Goal: Transaction & Acquisition: Book appointment/travel/reservation

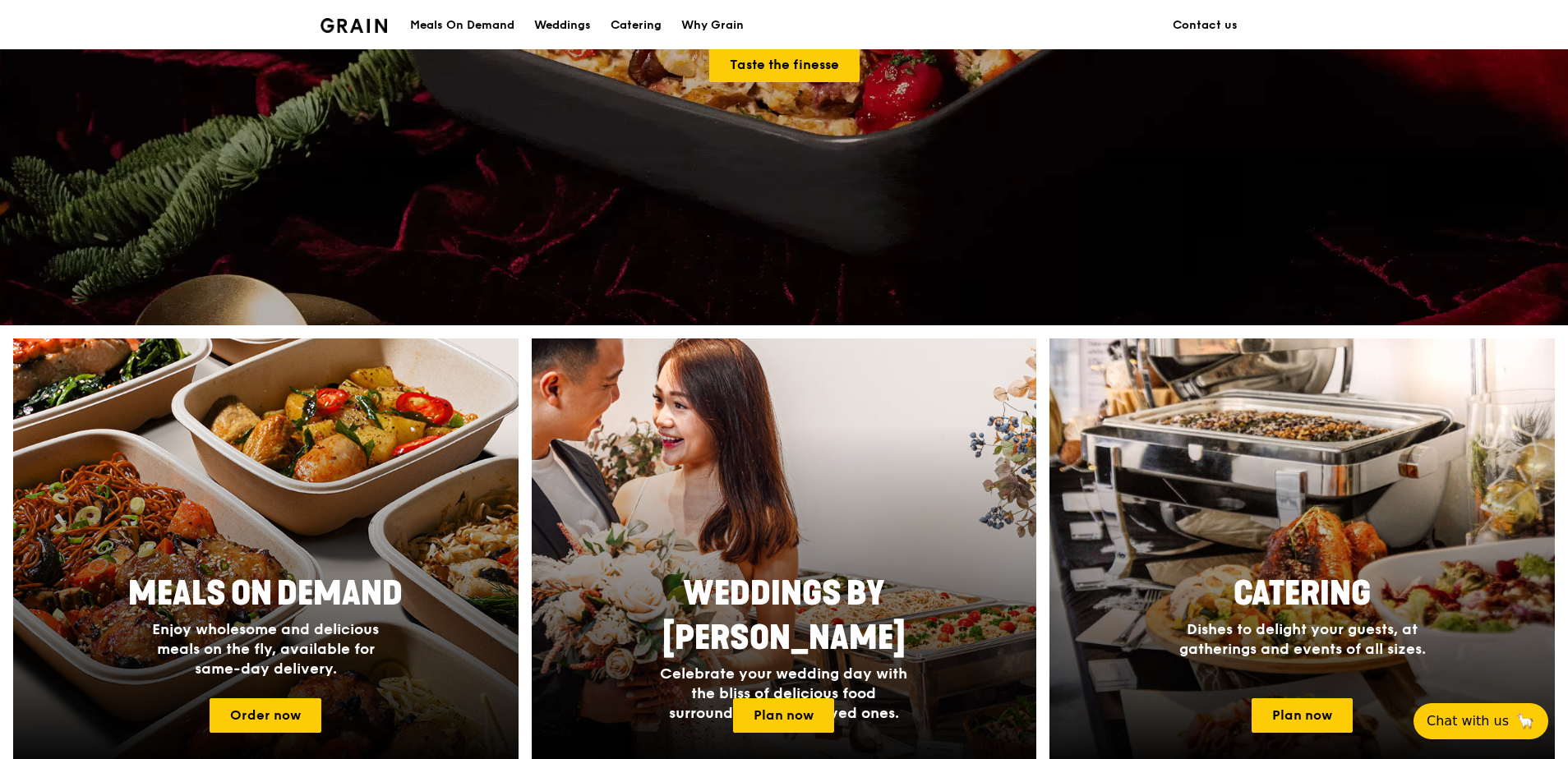
scroll to position [232, 0]
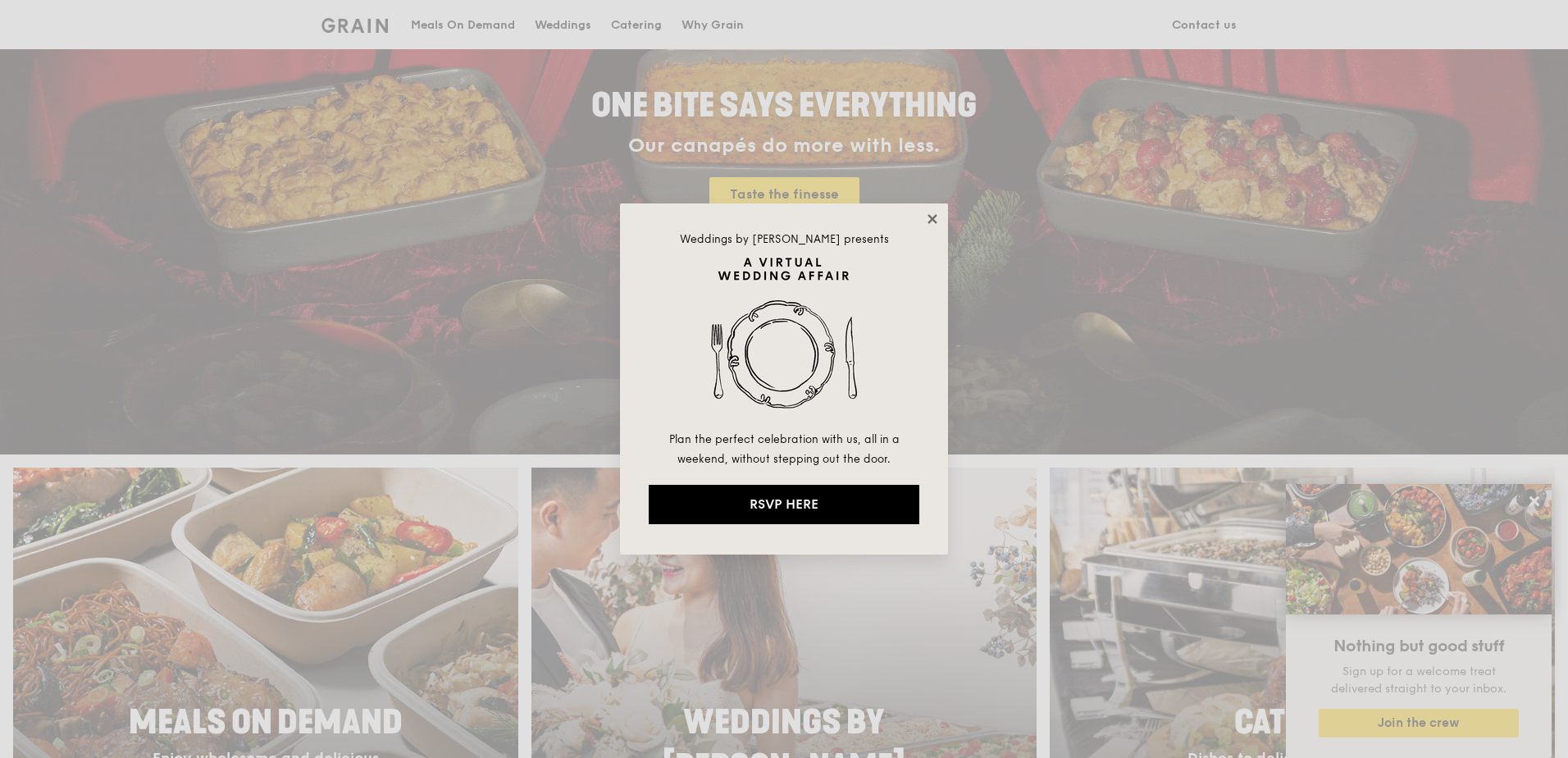
click at [932, 217] on icon at bounding box center [933, 218] width 15 height 15
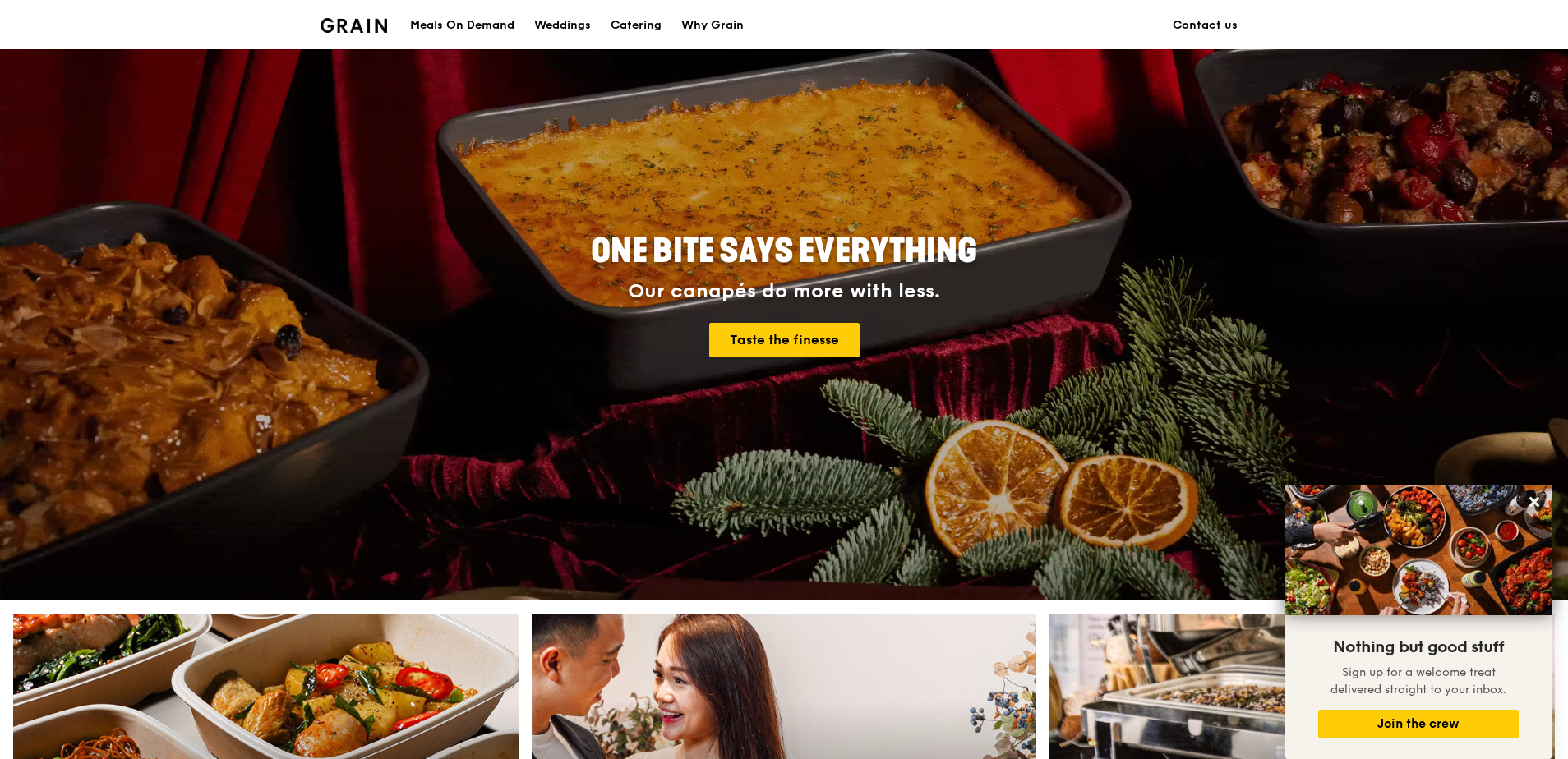
scroll to position [0, 0]
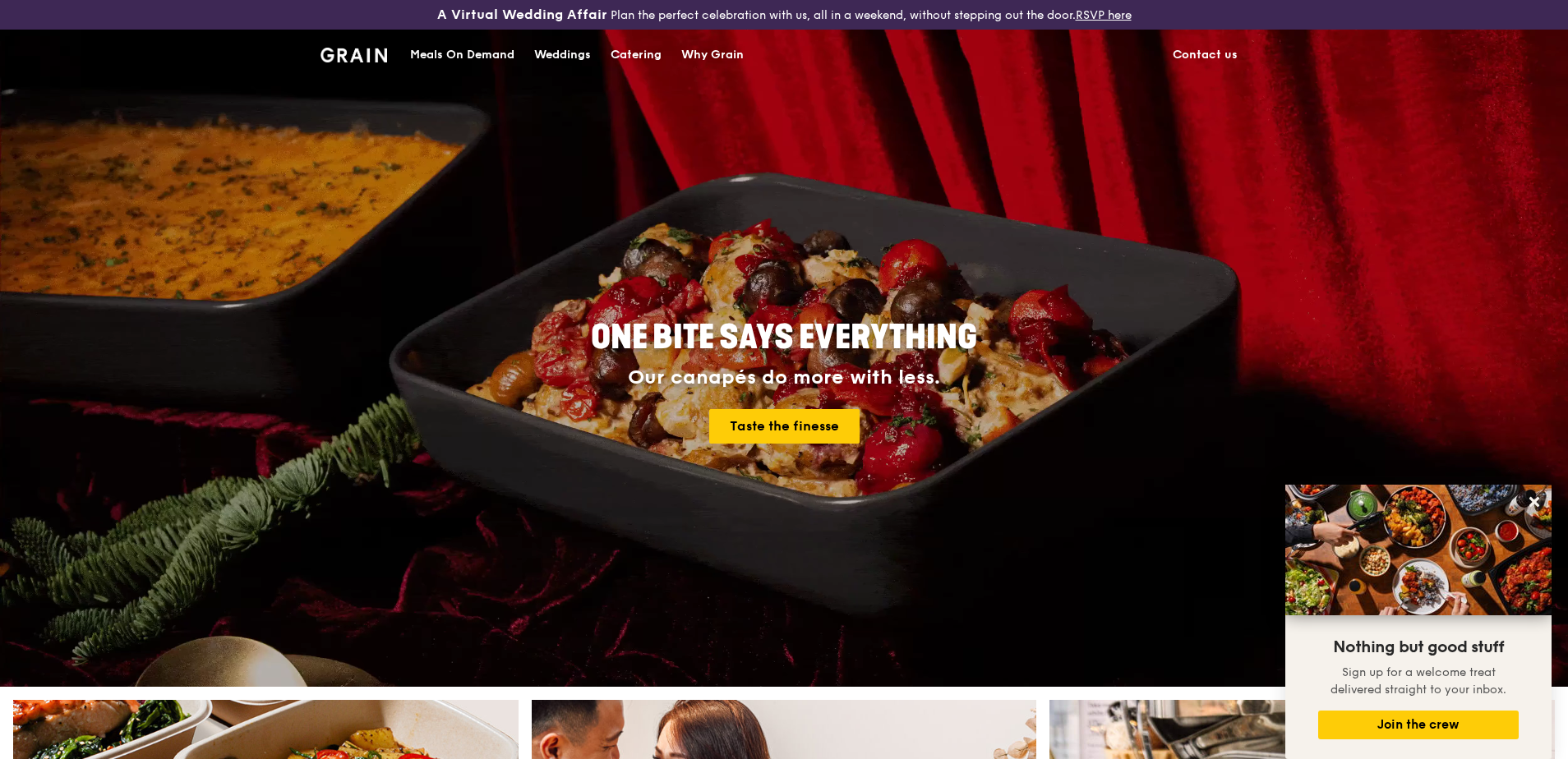
click at [641, 53] on div "Catering" at bounding box center [636, 54] width 51 height 49
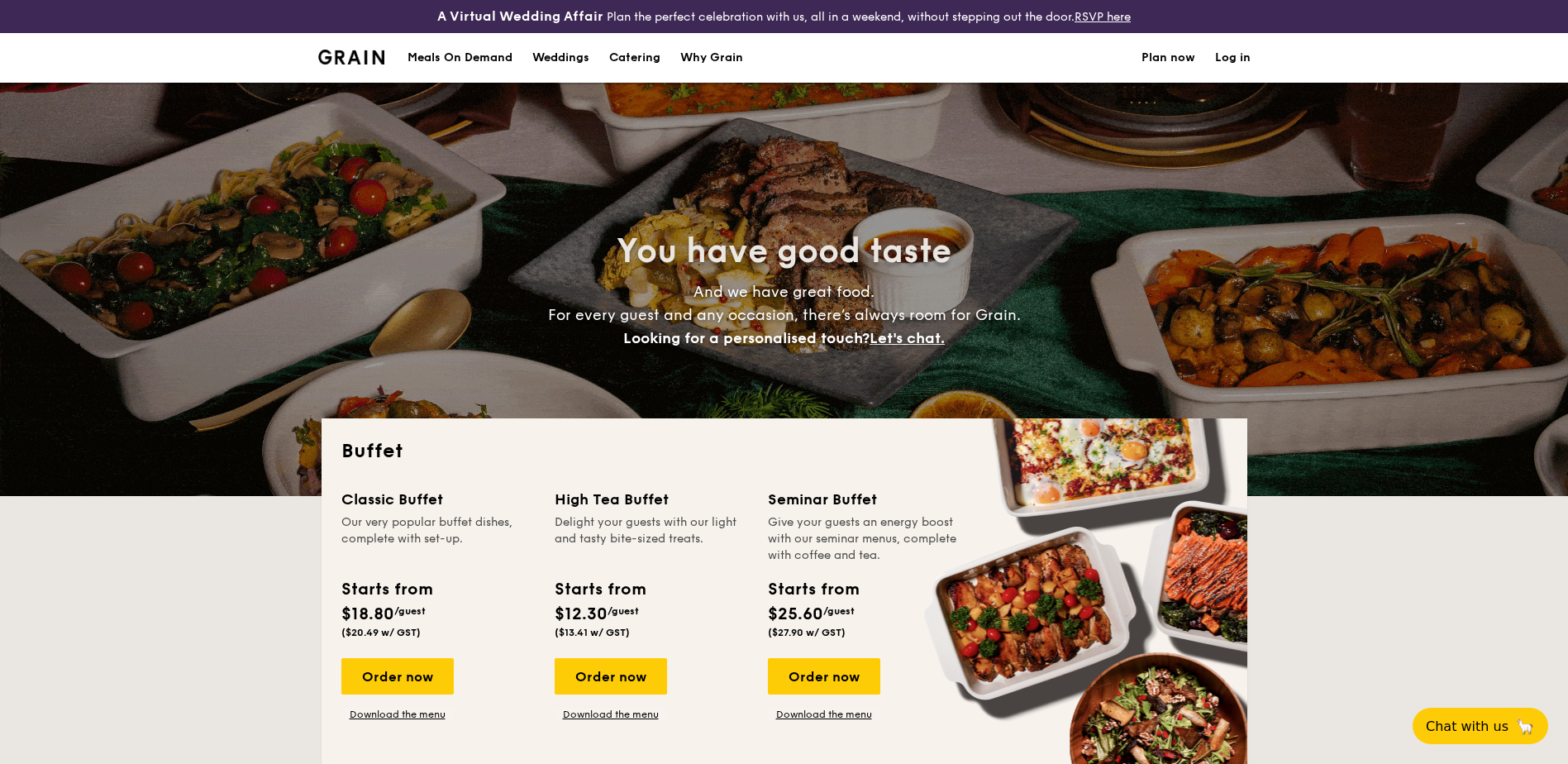
select select
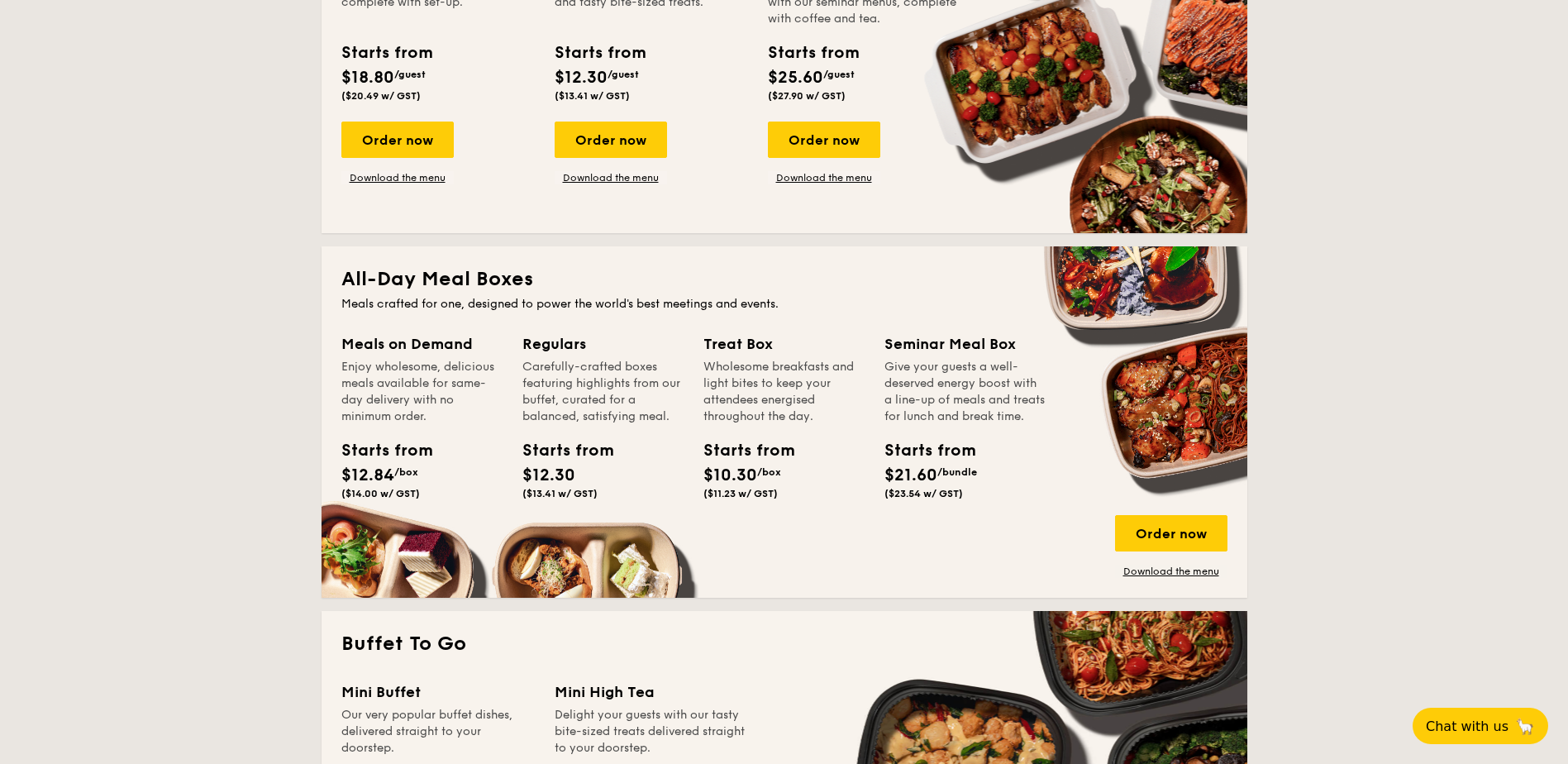
scroll to position [497, 0]
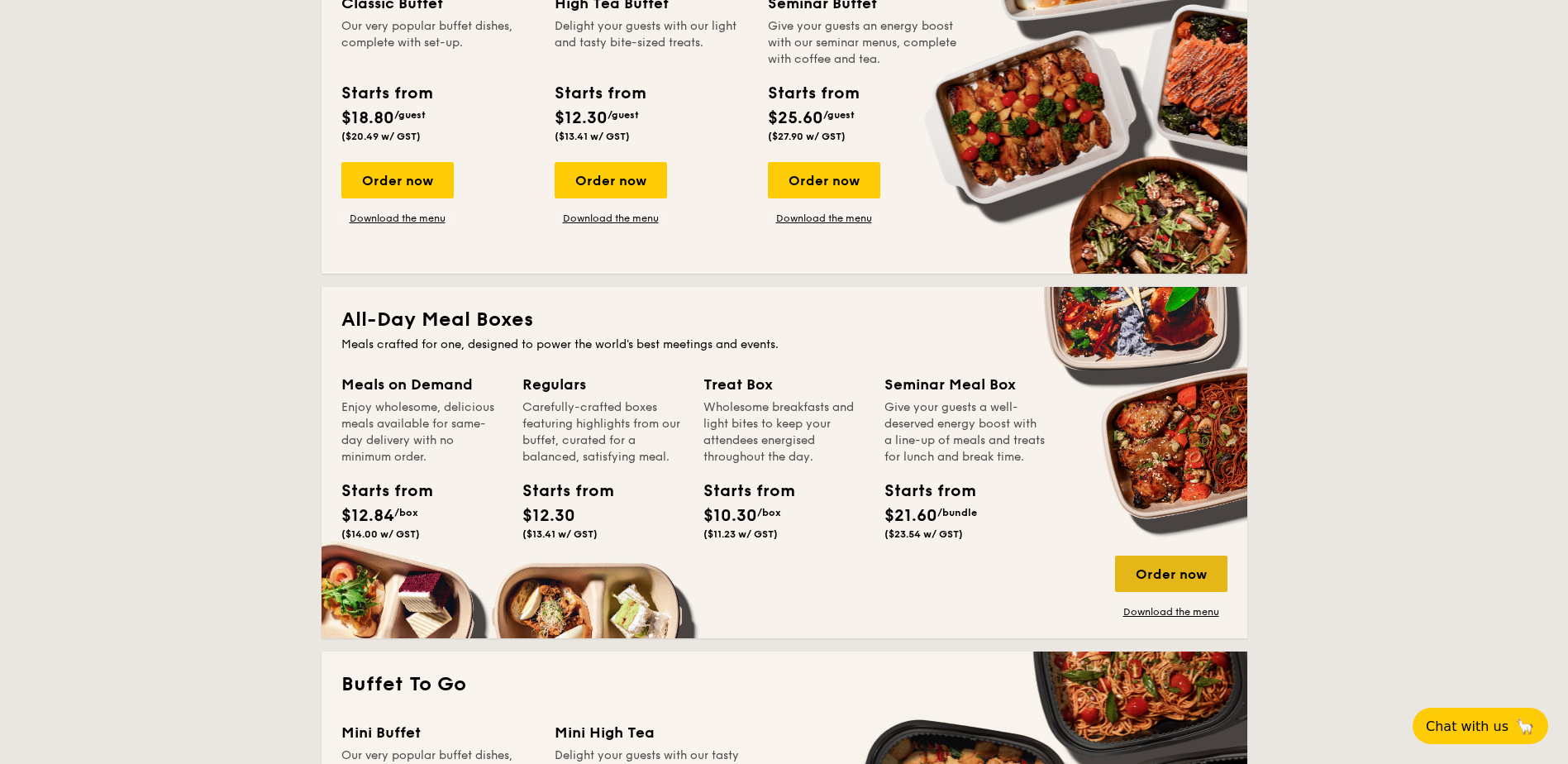
click at [1168, 582] on div "Order now" at bounding box center [1172, 573] width 113 height 37
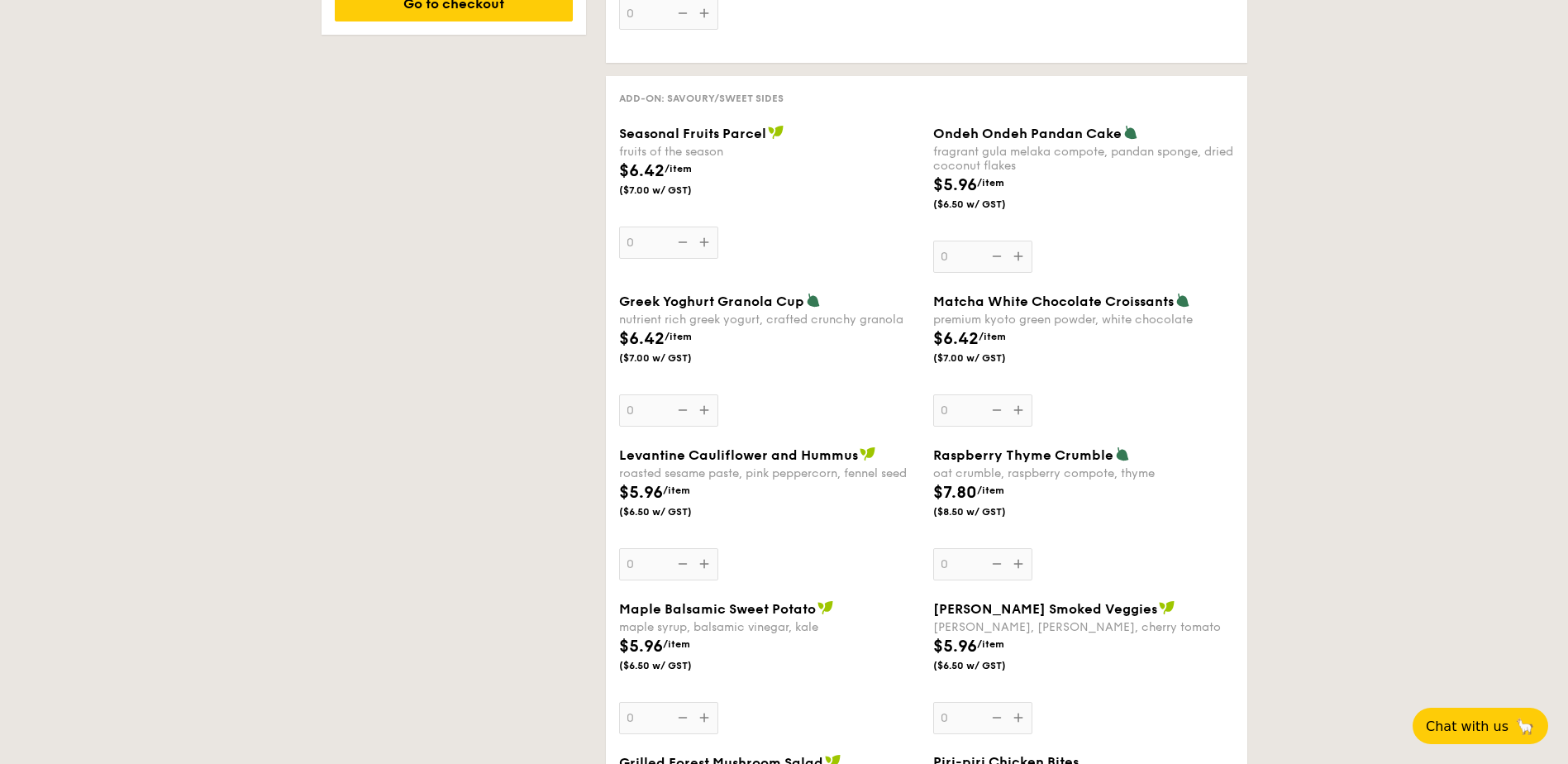
scroll to position [1405, 0]
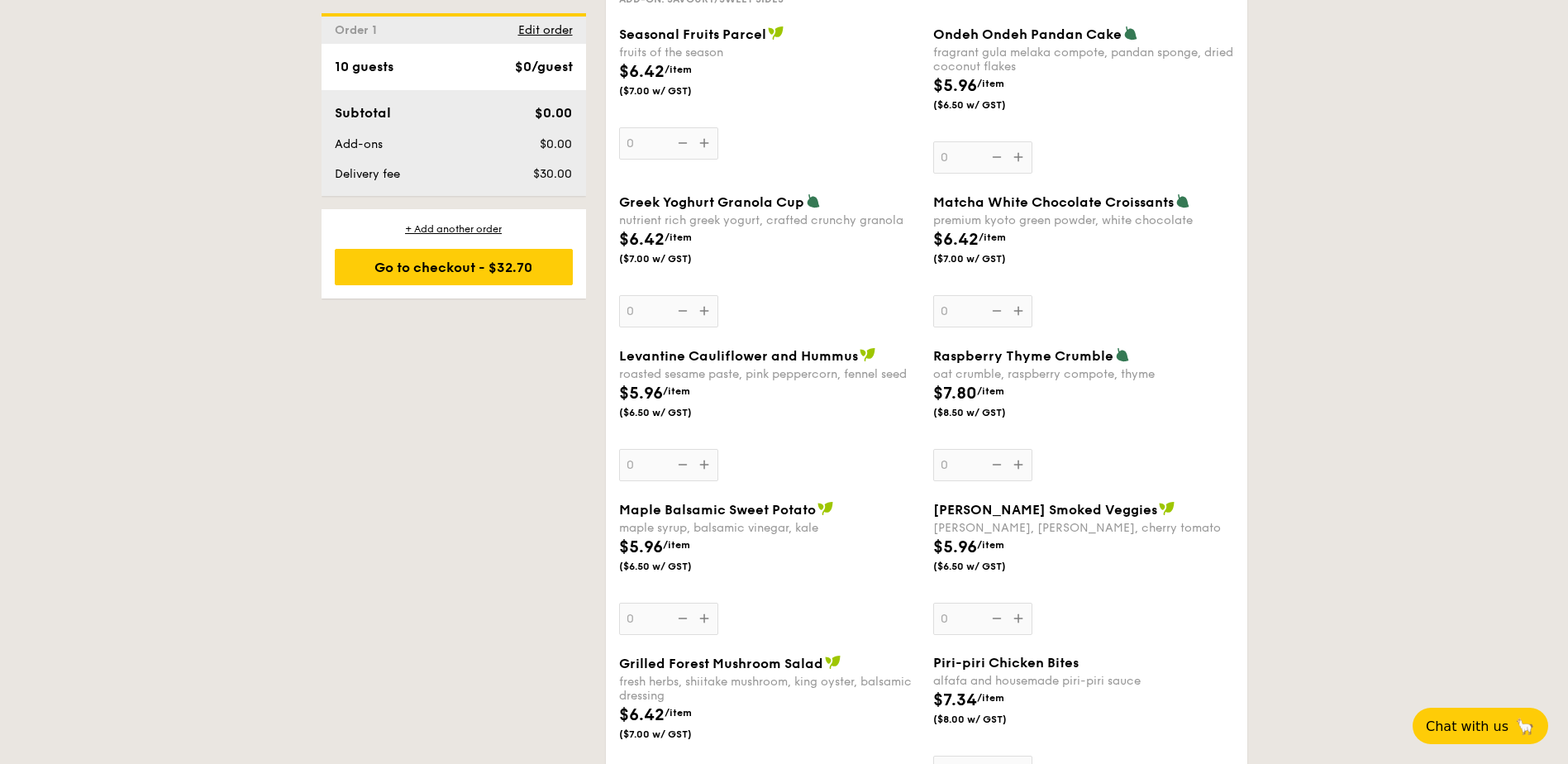
select select
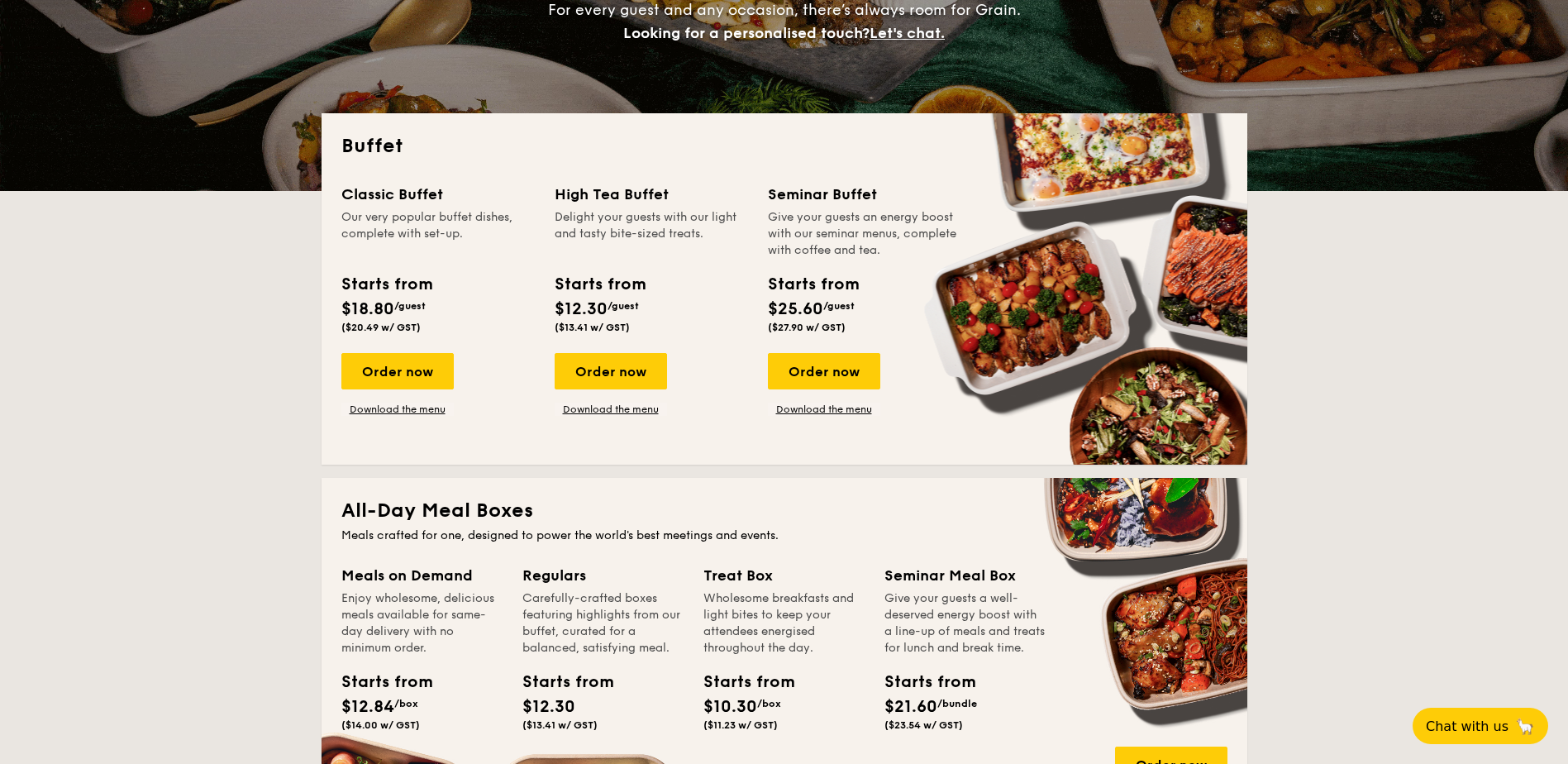
scroll to position [566, 0]
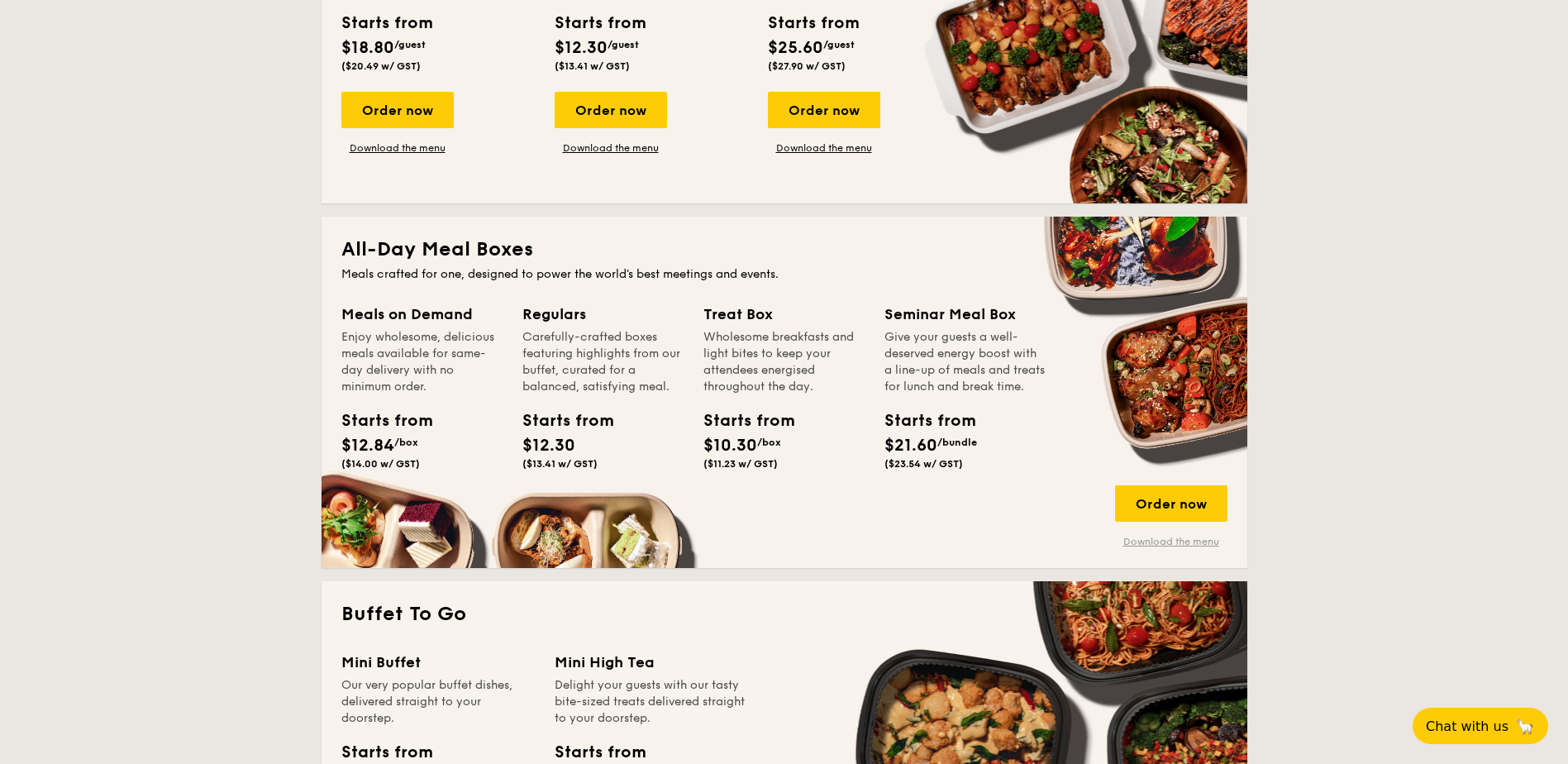
click at [1152, 546] on link "Download the menu" at bounding box center [1172, 541] width 113 height 13
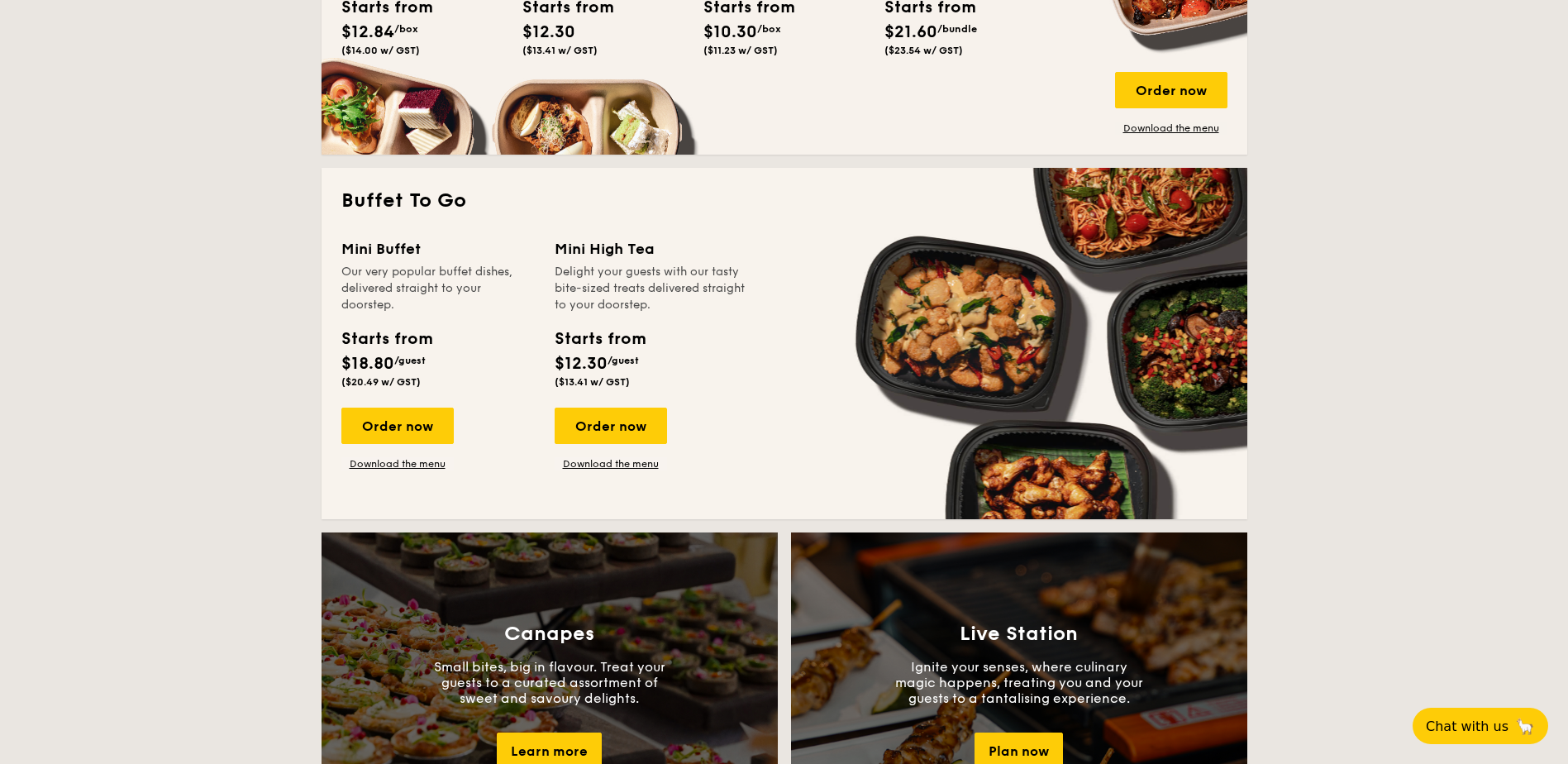
scroll to position [732, 0]
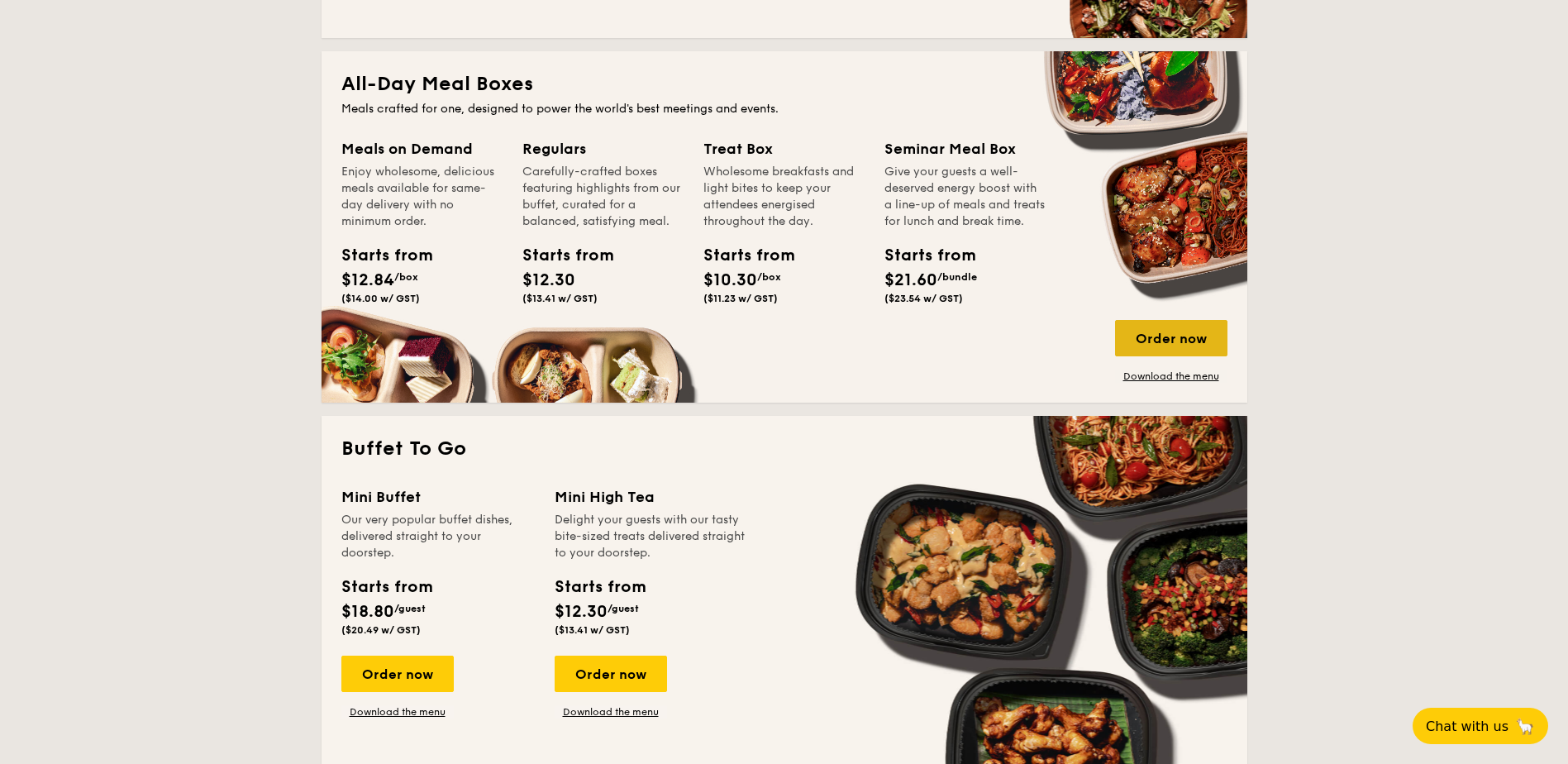
click at [1177, 332] on div "Order now" at bounding box center [1172, 338] width 113 height 37
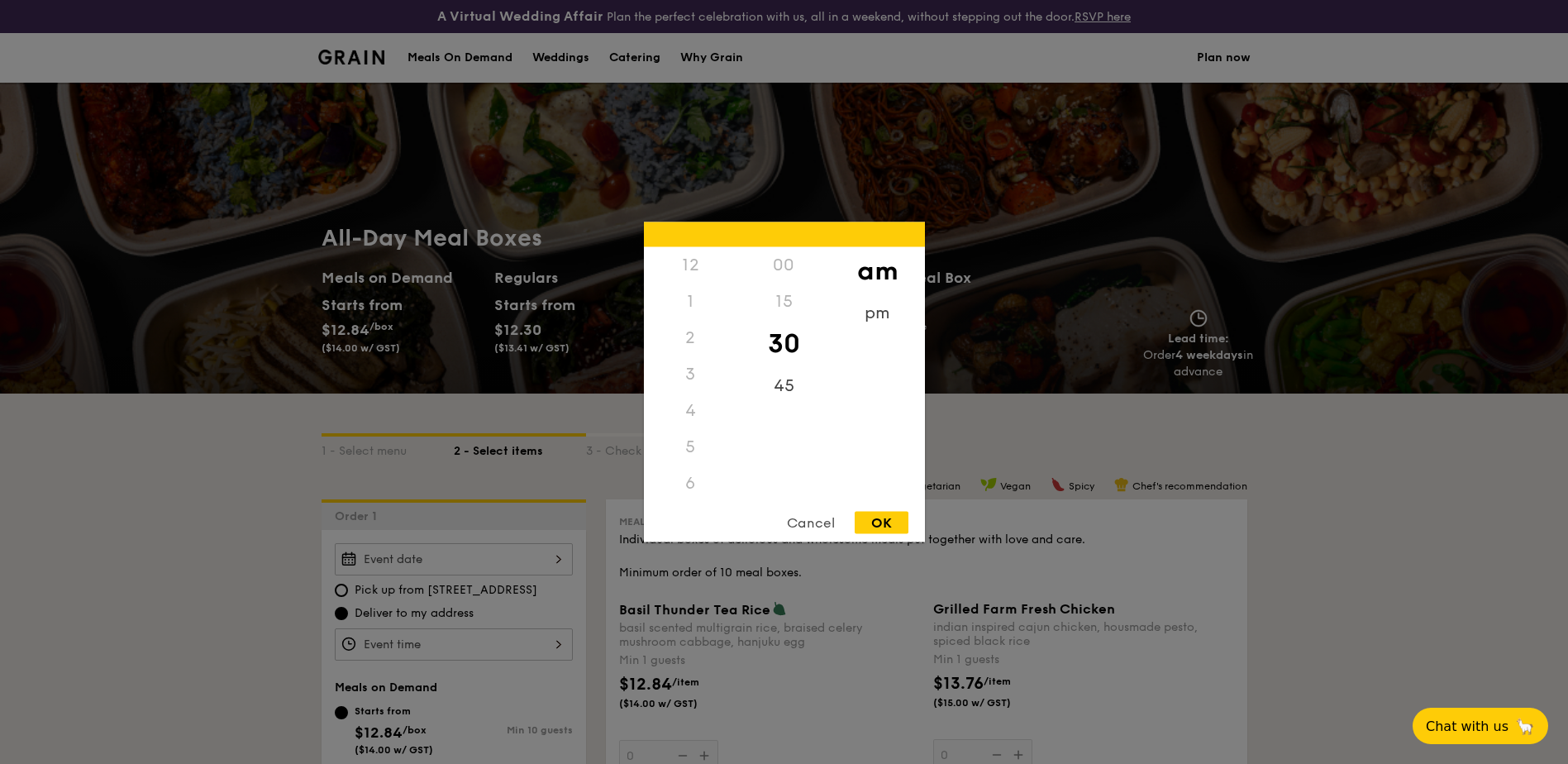
click at [493, 651] on div "12 1 2 3 4 5 6 7 8 9 10 11 00 15 30 45 am pm Cancel OK" at bounding box center [453, 644] width 238 height 32
click at [689, 505] on div "12 1 2 3 4 5 6 7 8 9 10 11 00 15 30 45 am pm Cancel OK" at bounding box center [784, 383] width 281 height 320
click at [686, 494] on div "11" at bounding box center [691, 501] width 93 height 48
click at [775, 260] on div "00" at bounding box center [784, 271] width 93 height 48
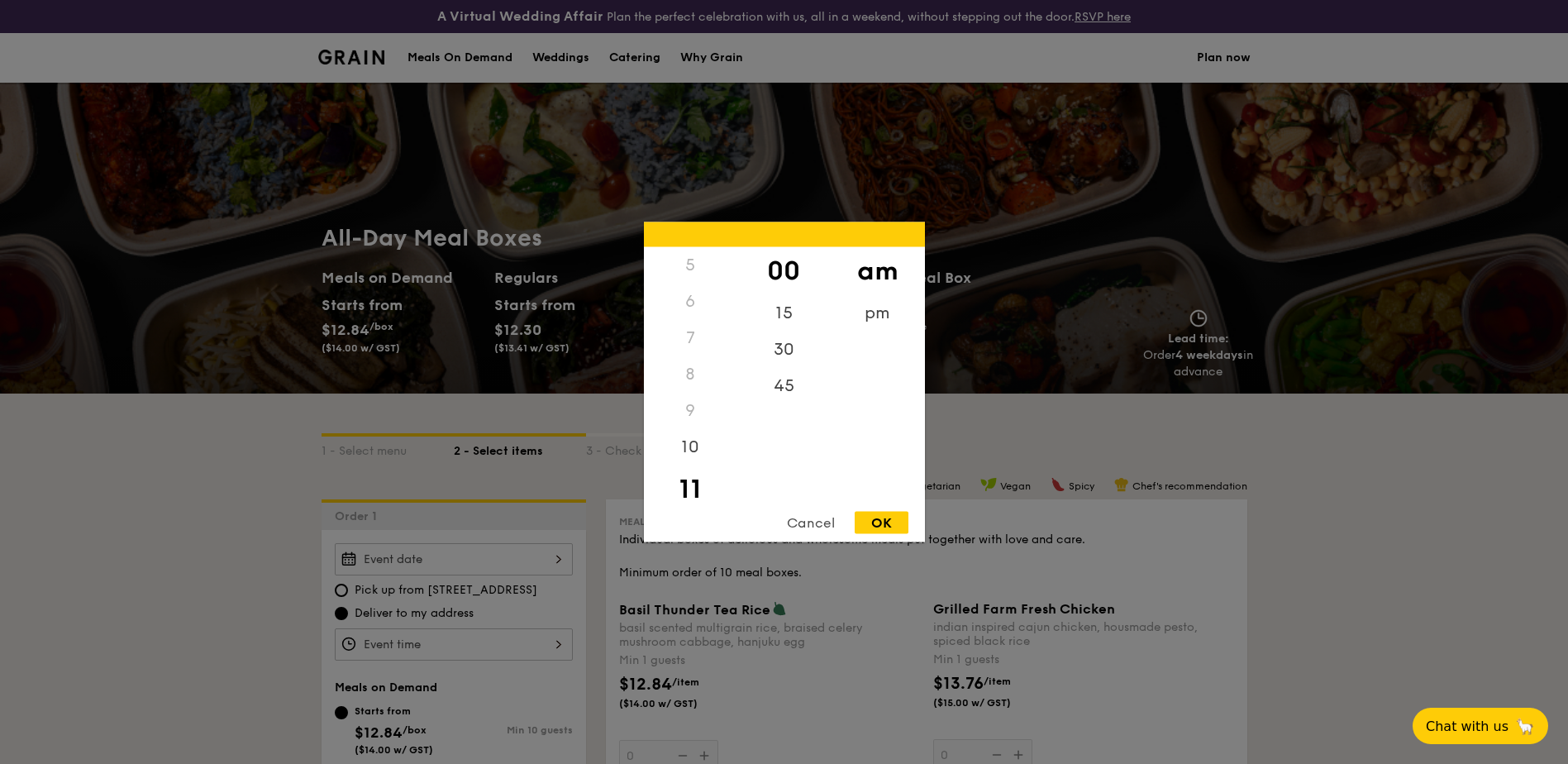
click at [883, 525] on div "OK" at bounding box center [882, 522] width 54 height 22
type input "11:00AM"
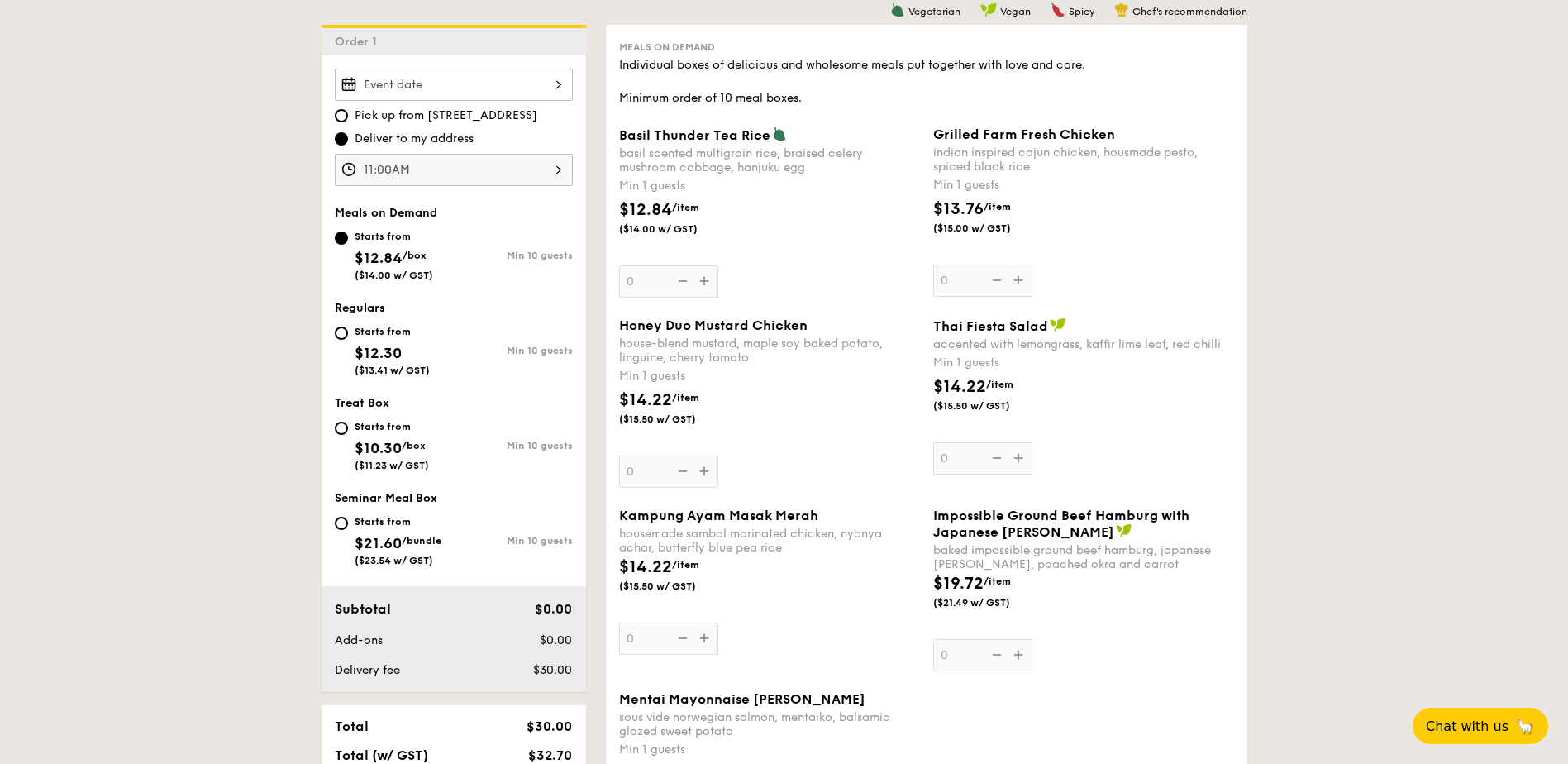
scroll to position [331, 0]
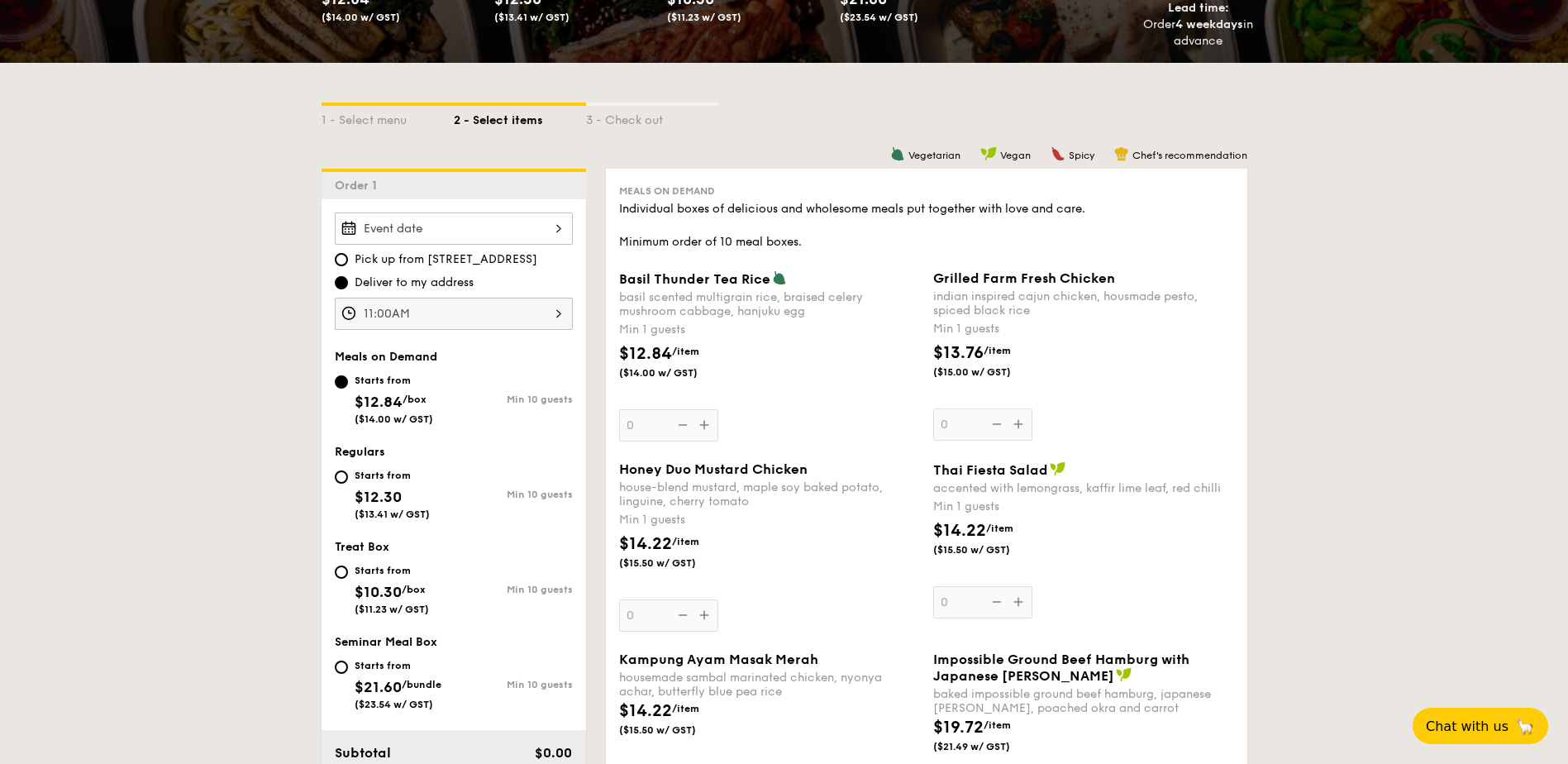
click at [504, 235] on div at bounding box center [453, 229] width 238 height 32
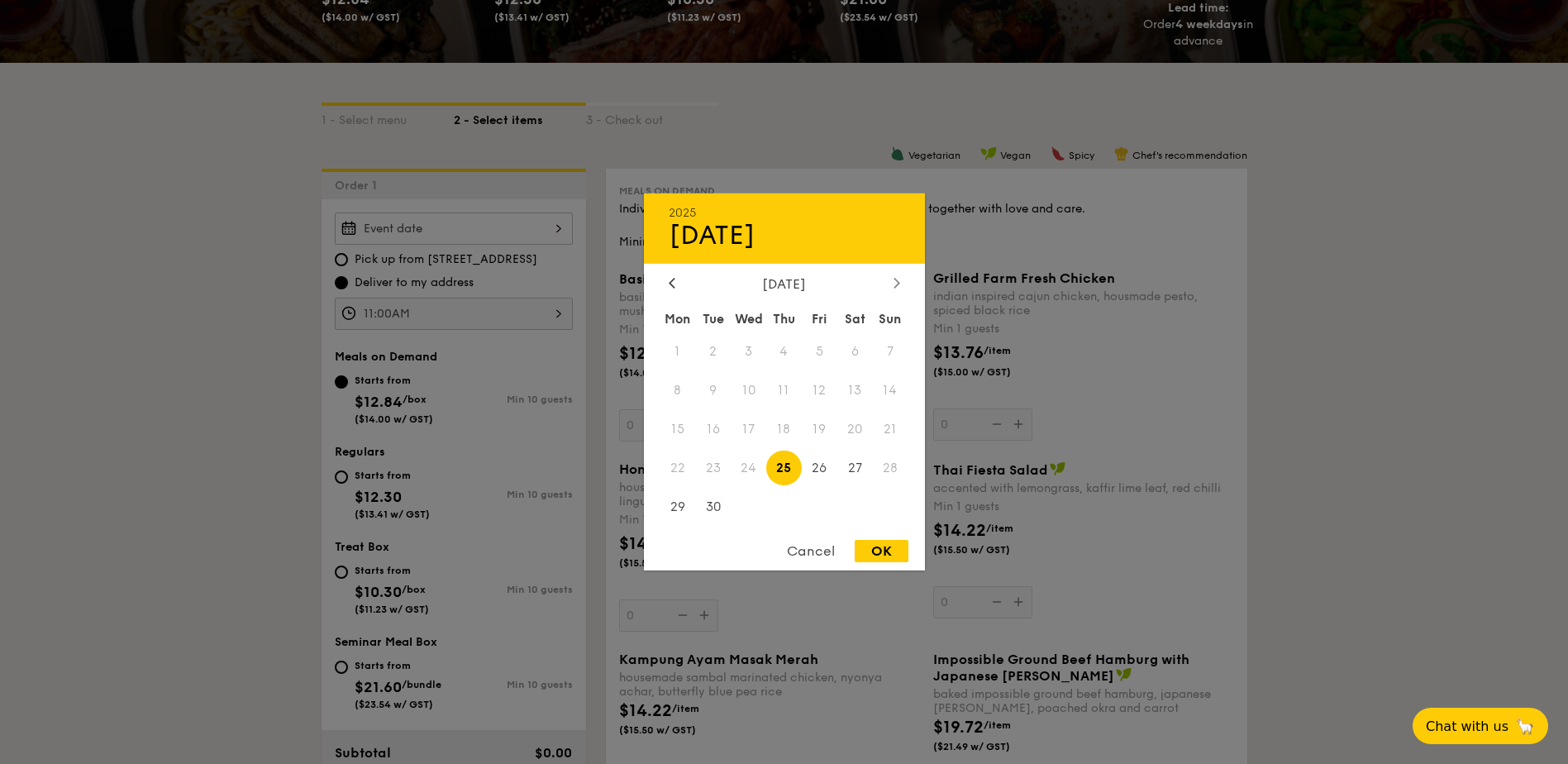
click at [900, 286] on icon at bounding box center [896, 283] width 6 height 11
click at [676, 513] on span "27" at bounding box center [679, 506] width 36 height 36
click at [888, 552] on div "OK" at bounding box center [882, 551] width 54 height 22
type input "Oct 27, 2025"
